Goal: Transaction & Acquisition: Obtain resource

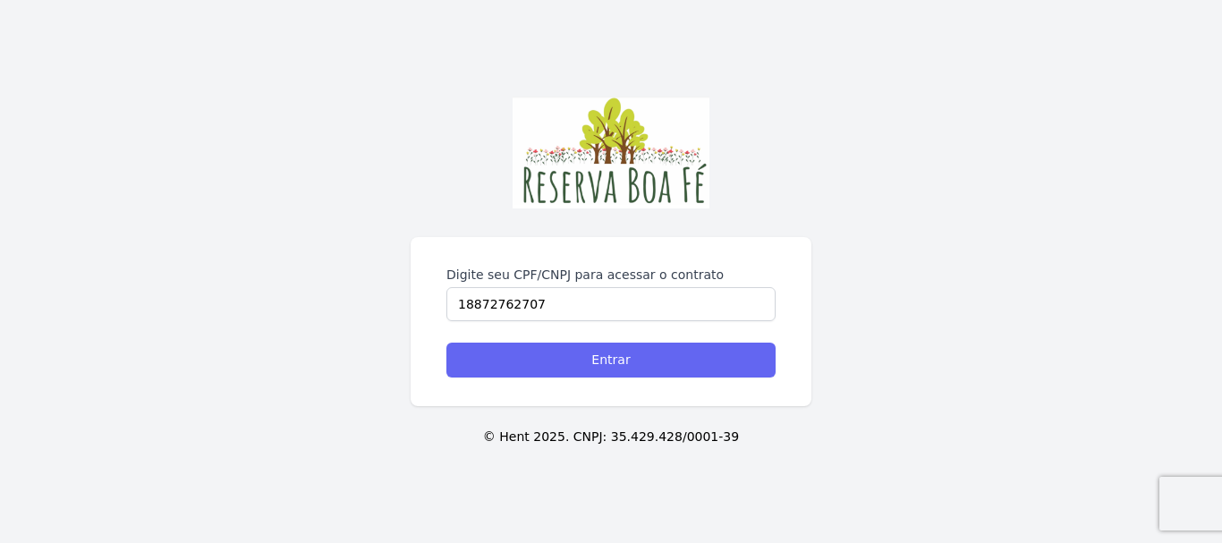
type input "18872762707"
click at [446, 343] on input "Entrar" at bounding box center [610, 360] width 329 height 35
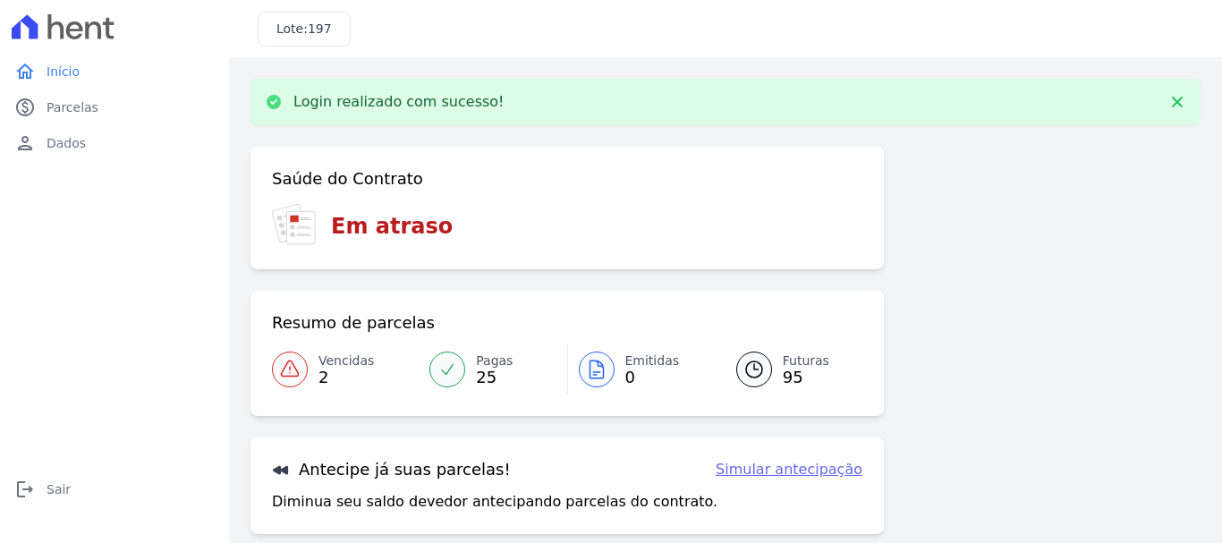
click at [329, 369] on span "Vencidas" at bounding box center [345, 361] width 55 height 19
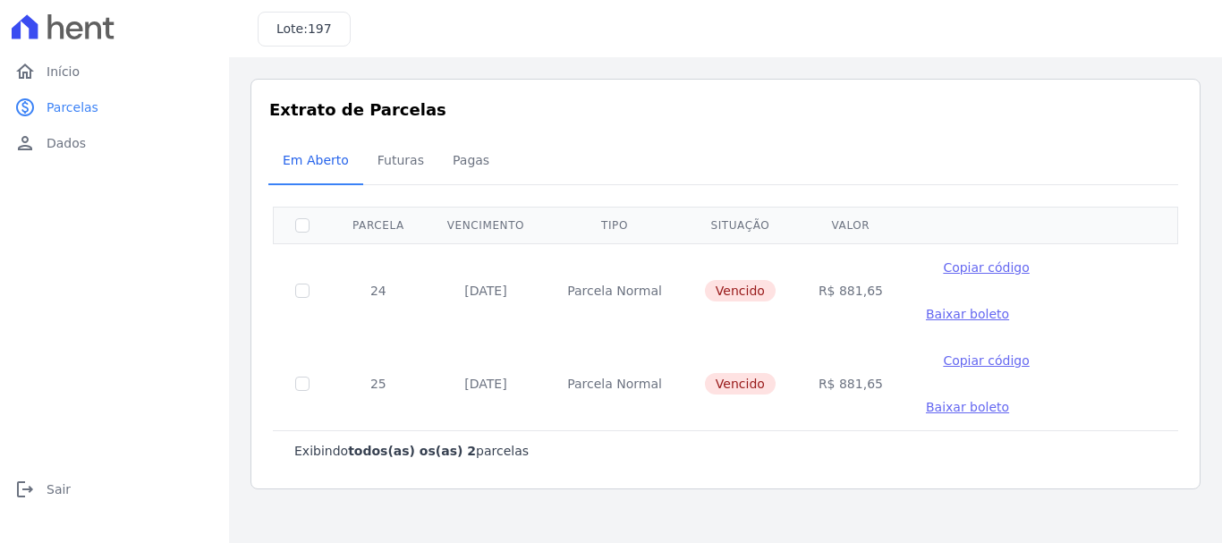
click at [1009, 307] on span "Baixar boleto" at bounding box center [967, 314] width 83 height 14
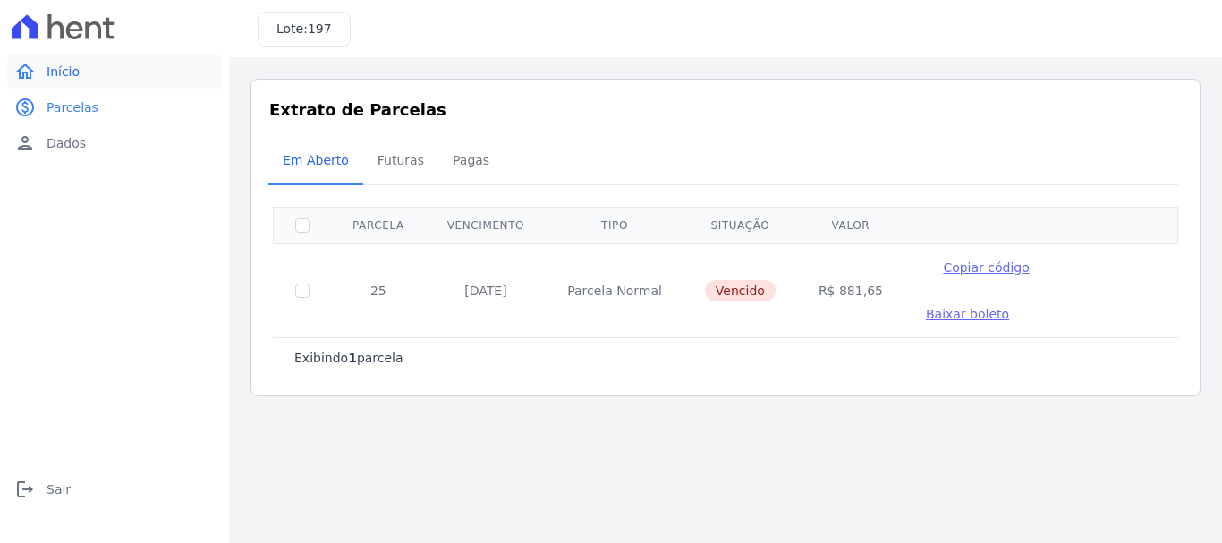
click at [89, 74] on link "home Início" at bounding box center [114, 72] width 215 height 36
